Goal: Task Accomplishment & Management: Complete application form

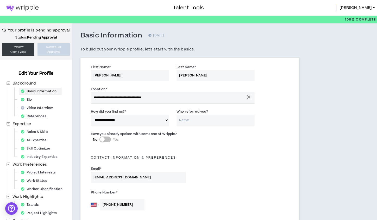
select select "*"
select select "US"
select select "*******"
select select "*"
click at [367, 9] on span "[PERSON_NAME]" at bounding box center [355, 8] width 32 height 6
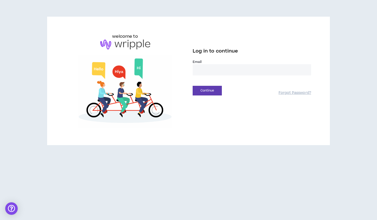
click at [199, 63] on label "Email *" at bounding box center [252, 62] width 118 height 5
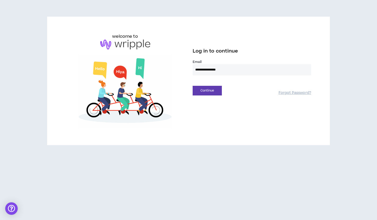
type input "**********"
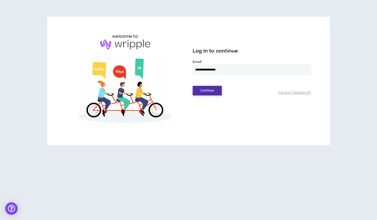
click at [207, 95] on button "Continue" at bounding box center [207, 91] width 29 height 10
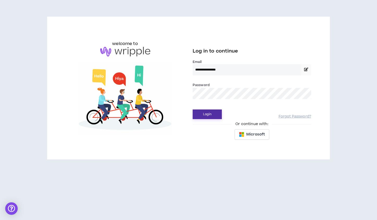
click at [207, 114] on button "Login" at bounding box center [207, 115] width 29 height 10
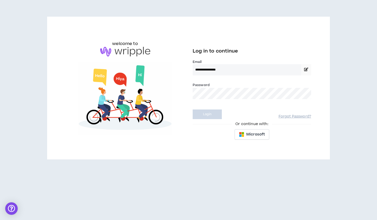
select select "*"
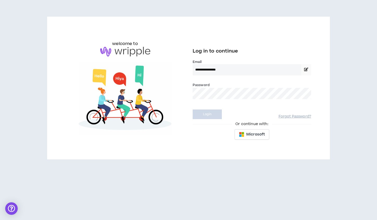
select select "US"
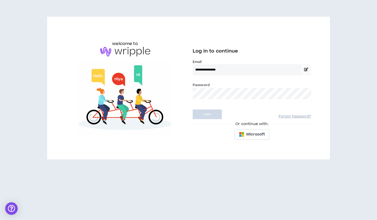
select select "*******"
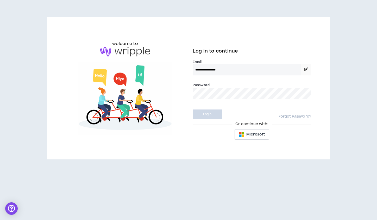
select select "*"
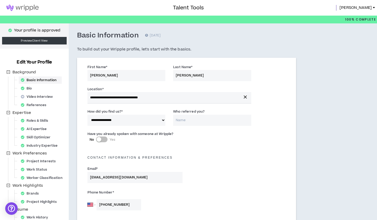
click at [29, 9] on img at bounding box center [22, 8] width 45 height 6
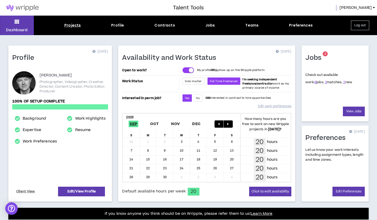
click at [74, 25] on div "Projects" at bounding box center [72, 25] width 16 height 5
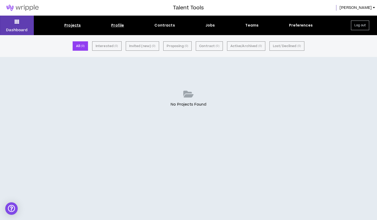
click at [117, 26] on div "Profile" at bounding box center [117, 25] width 13 height 5
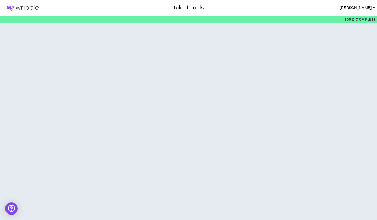
select select "*"
select select "US"
select select "*******"
select select "*"
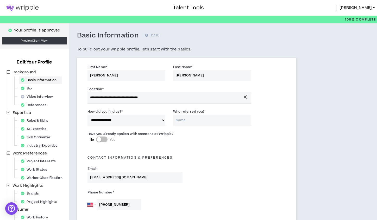
click at [21, 7] on img at bounding box center [22, 8] width 45 height 6
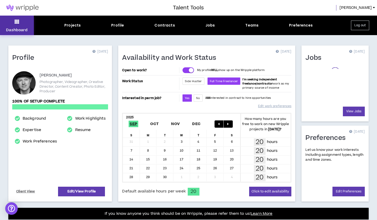
click at [17, 23] on icon at bounding box center [17, 21] width 5 height 7
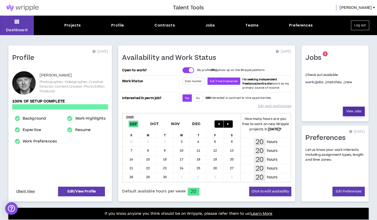
click at [352, 112] on link "View Jobs" at bounding box center [354, 112] width 22 height 10
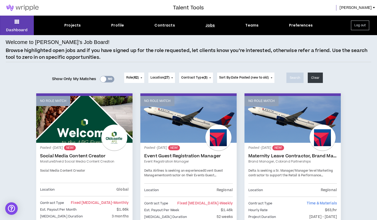
click at [131, 75] on button "Role ( 62 )" at bounding box center [134, 78] width 20 height 10
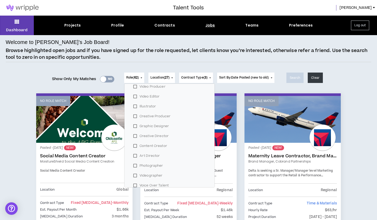
scroll to position [131, 0]
click at [147, 157] on label "Photographer" at bounding box center [170, 158] width 78 height 8
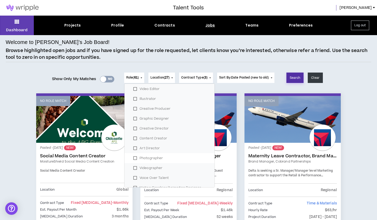
click at [296, 76] on button "Search" at bounding box center [294, 78] width 17 height 10
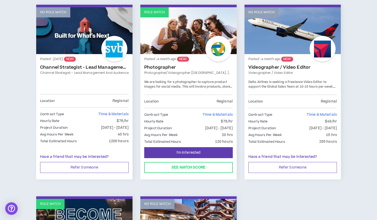
scroll to position [281, 0]
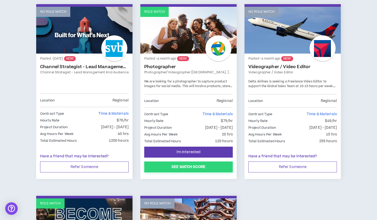
click at [186, 163] on button "See Match Score" at bounding box center [188, 167] width 88 height 11
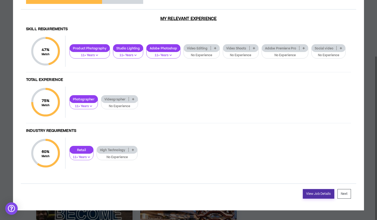
click at [312, 195] on link "View Job Details" at bounding box center [318, 194] width 31 height 10
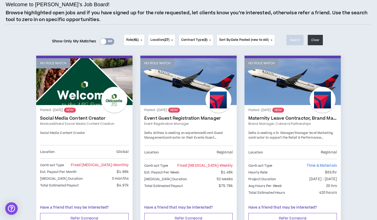
scroll to position [39, 0]
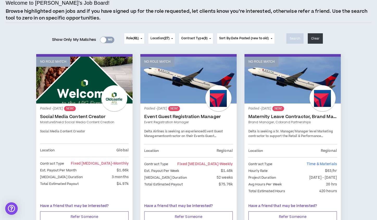
click at [198, 42] on button "Contract Type ( 3 )" at bounding box center [196, 38] width 34 height 10
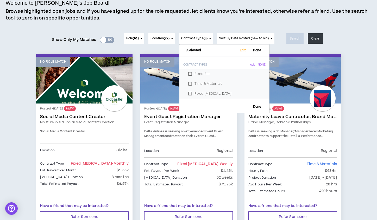
click at [198, 42] on button "Contract Type ( 3 )" at bounding box center [196, 38] width 34 height 10
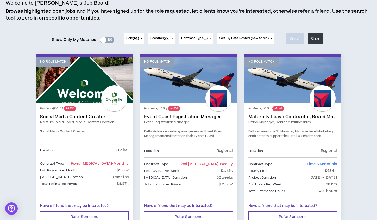
click at [130, 42] on button "Role ( 61 )" at bounding box center [134, 38] width 20 height 10
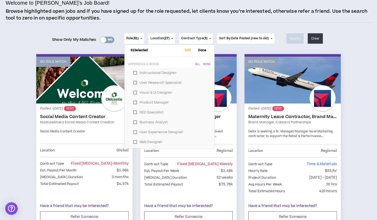
click at [131, 42] on button "Role ( 61 )" at bounding box center [134, 38] width 20 height 10
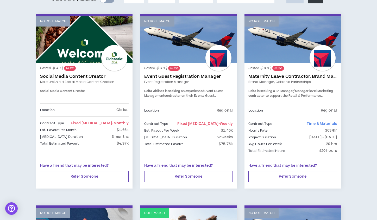
scroll to position [75, 0]
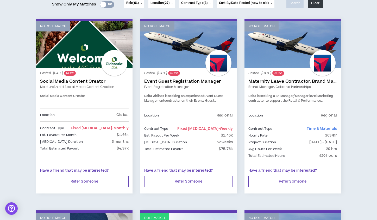
click at [81, 132] on div "Est. Payout Per Month $1.66k" at bounding box center [84, 135] width 88 height 6
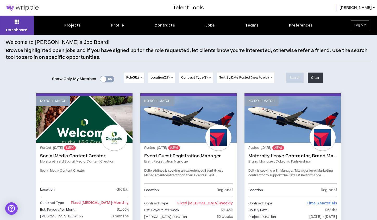
scroll to position [0, 0]
click at [210, 24] on div "Jobs" at bounding box center [210, 25] width 10 height 5
click at [210, 25] on div "Jobs" at bounding box center [210, 25] width 10 height 5
click at [18, 21] on icon at bounding box center [17, 21] width 5 height 7
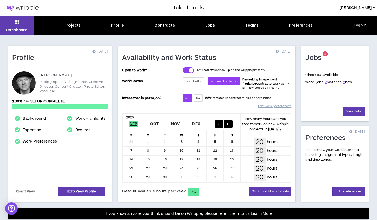
click at [314, 83] on link "8" at bounding box center [315, 82] width 2 height 5
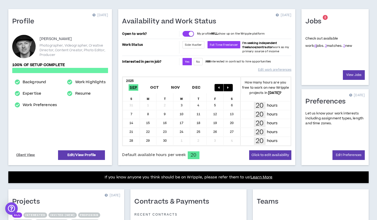
scroll to position [41, 0]
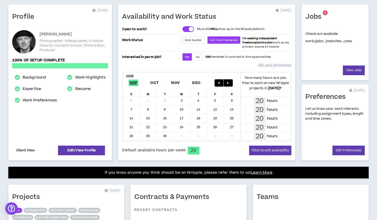
click at [23, 149] on link "Client View" at bounding box center [25, 150] width 21 height 9
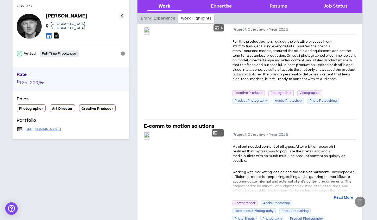
scroll to position [133, 0]
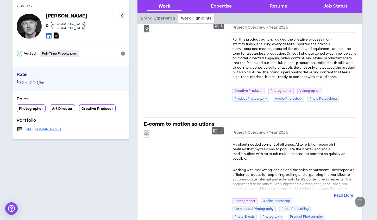
click at [149, 32] on div "Preview" at bounding box center [146, 28] width 5 height 7
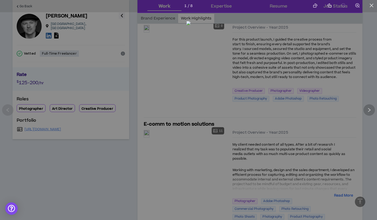
click at [371, 110] on icon "right" at bounding box center [369, 110] width 5 height 5
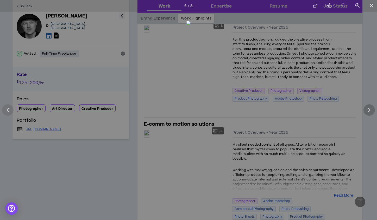
click at [371, 110] on icon "right" at bounding box center [369, 110] width 5 height 5
click at [8, 111] on icon "left" at bounding box center [8, 110] width 3 height 4
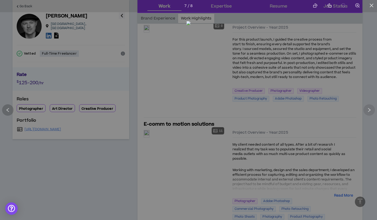
click at [8, 111] on icon "left" at bounding box center [8, 110] width 3 height 4
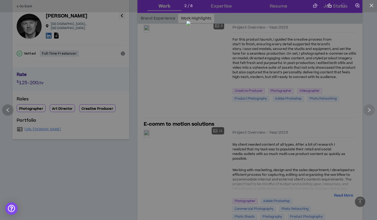
click at [8, 111] on icon "left" at bounding box center [8, 110] width 3 height 4
click at [14, 151] on div at bounding box center [188, 110] width 377 height 220
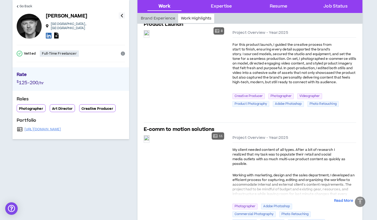
scroll to position [54, 0]
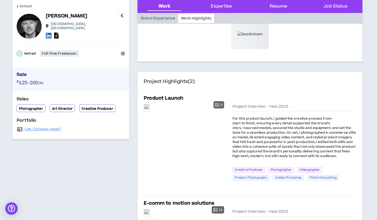
click at [28, 30] on div at bounding box center [29, 26] width 25 height 25
click at [121, 14] on icon "button" at bounding box center [121, 15] width 3 height 6
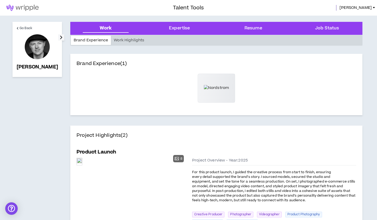
scroll to position [0, 0]
click at [10, 7] on img at bounding box center [22, 8] width 45 height 6
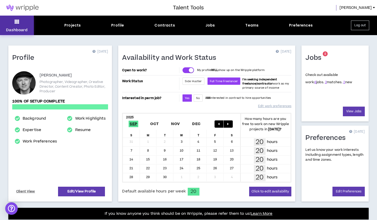
click at [17, 24] on icon at bounding box center [17, 21] width 5 height 7
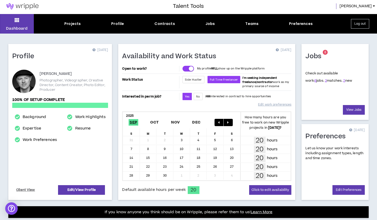
scroll to position [2, 0]
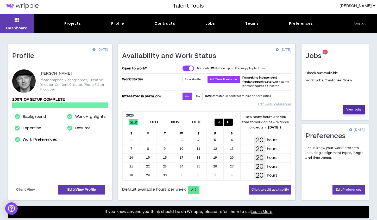
click at [348, 111] on link "View Jobs" at bounding box center [354, 110] width 22 height 10
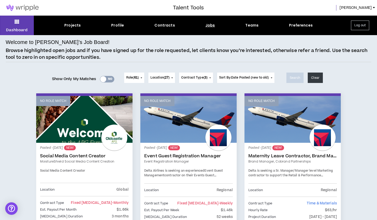
click at [160, 79] on span "Location ( 27 )" at bounding box center [159, 77] width 19 height 5
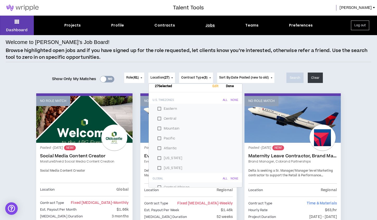
scroll to position [5, 0]
click at [169, 118] on label "Central" at bounding box center [195, 117] width 81 height 8
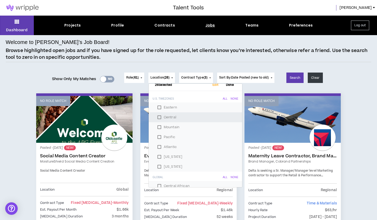
click at [169, 118] on label "Central" at bounding box center [195, 117] width 81 height 8
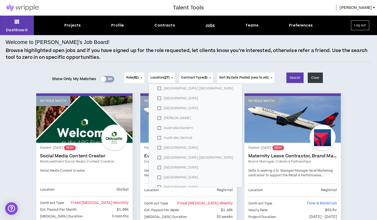
scroll to position [127, 0]
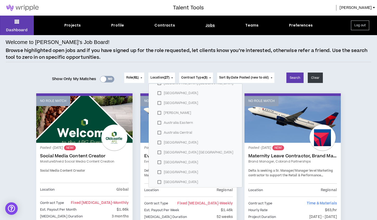
click at [197, 79] on span "Contract Type ( 3 )" at bounding box center [194, 77] width 26 height 5
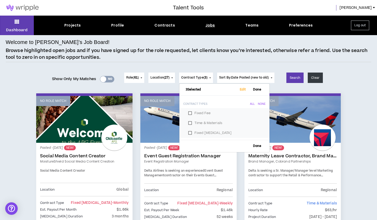
click at [197, 79] on span "Contract Type ( 3 )" at bounding box center [194, 77] width 26 height 5
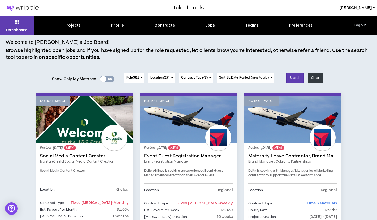
click at [134, 77] on span "61" at bounding box center [136, 77] width 4 height 4
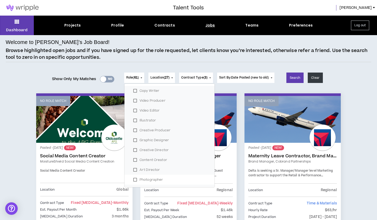
scroll to position [113, 0]
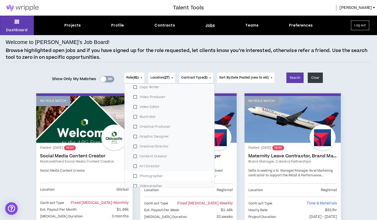
click at [144, 126] on label "Creative Producer" at bounding box center [170, 127] width 78 height 8
click at [133, 175] on label "Photographer" at bounding box center [170, 176] width 78 height 8
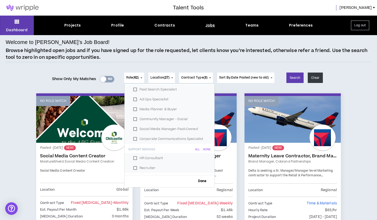
scroll to position [603, 0]
click at [198, 180] on span "Done" at bounding box center [202, 181] width 12 height 3
